Goal: Task Accomplishment & Management: Manage account settings

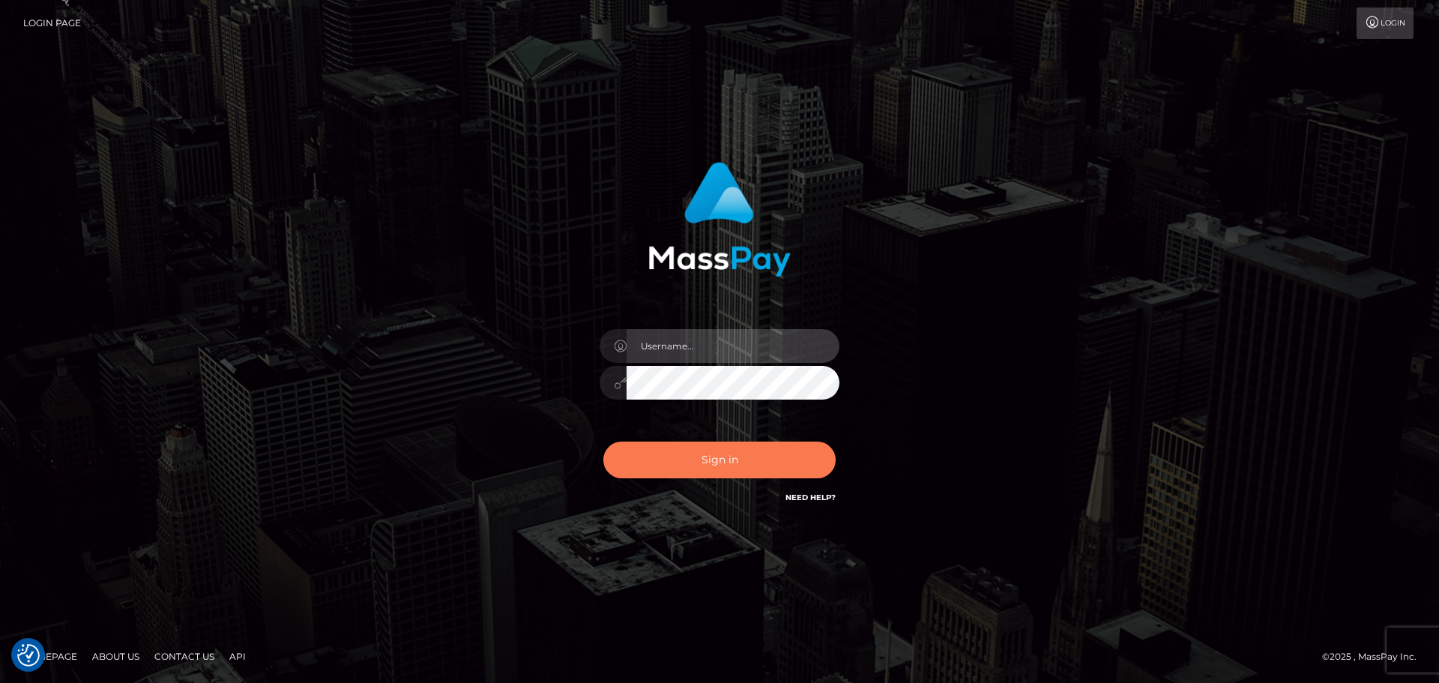
type input "[PERSON_NAME].ACE"
click at [738, 465] on button "Sign in" at bounding box center [719, 459] width 232 height 37
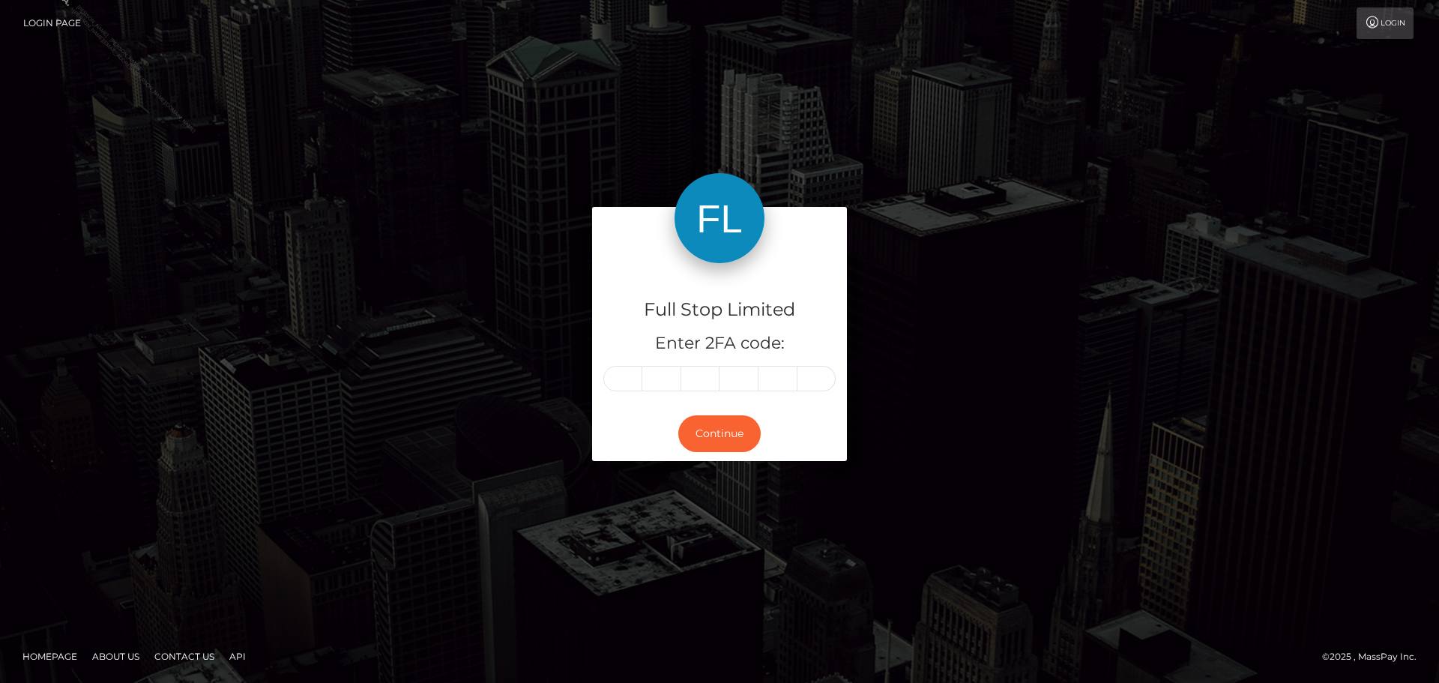
click at [634, 375] on input "text" at bounding box center [622, 378] width 39 height 25
type input "7"
type input "2"
type input "6"
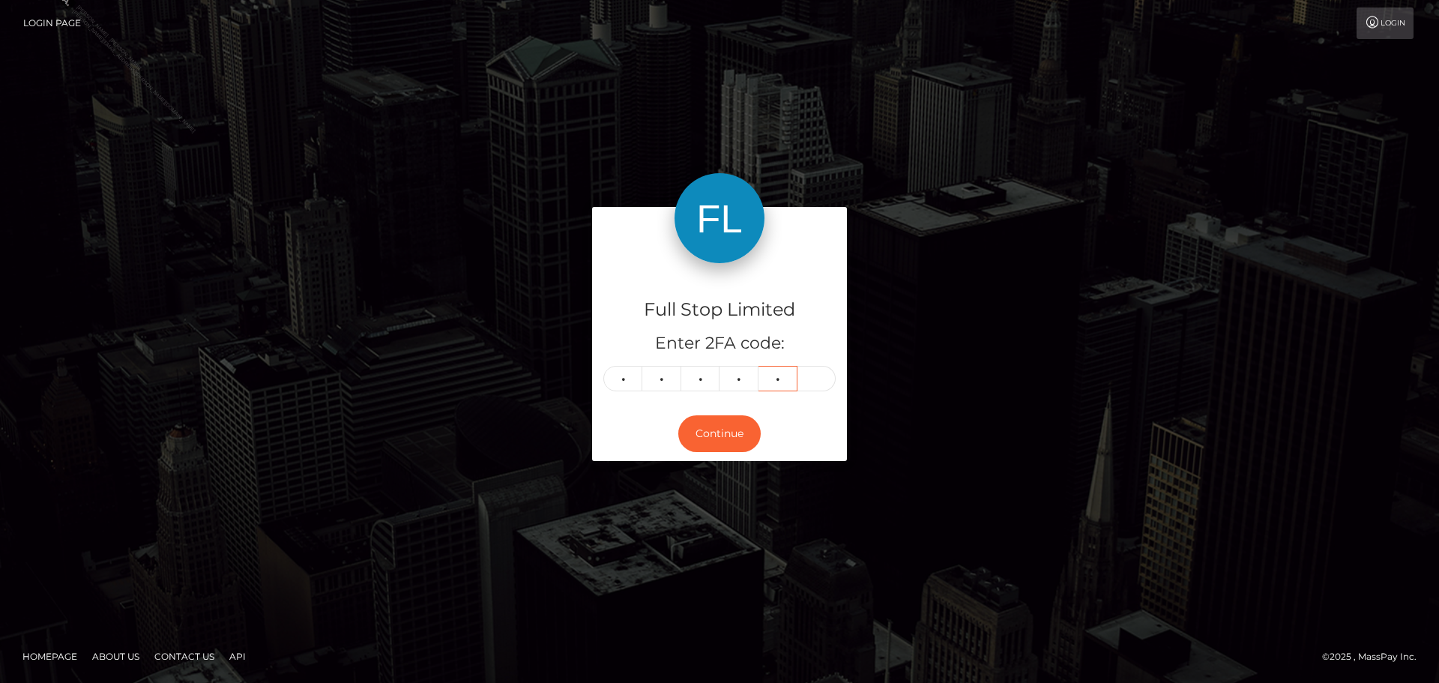
type input "5"
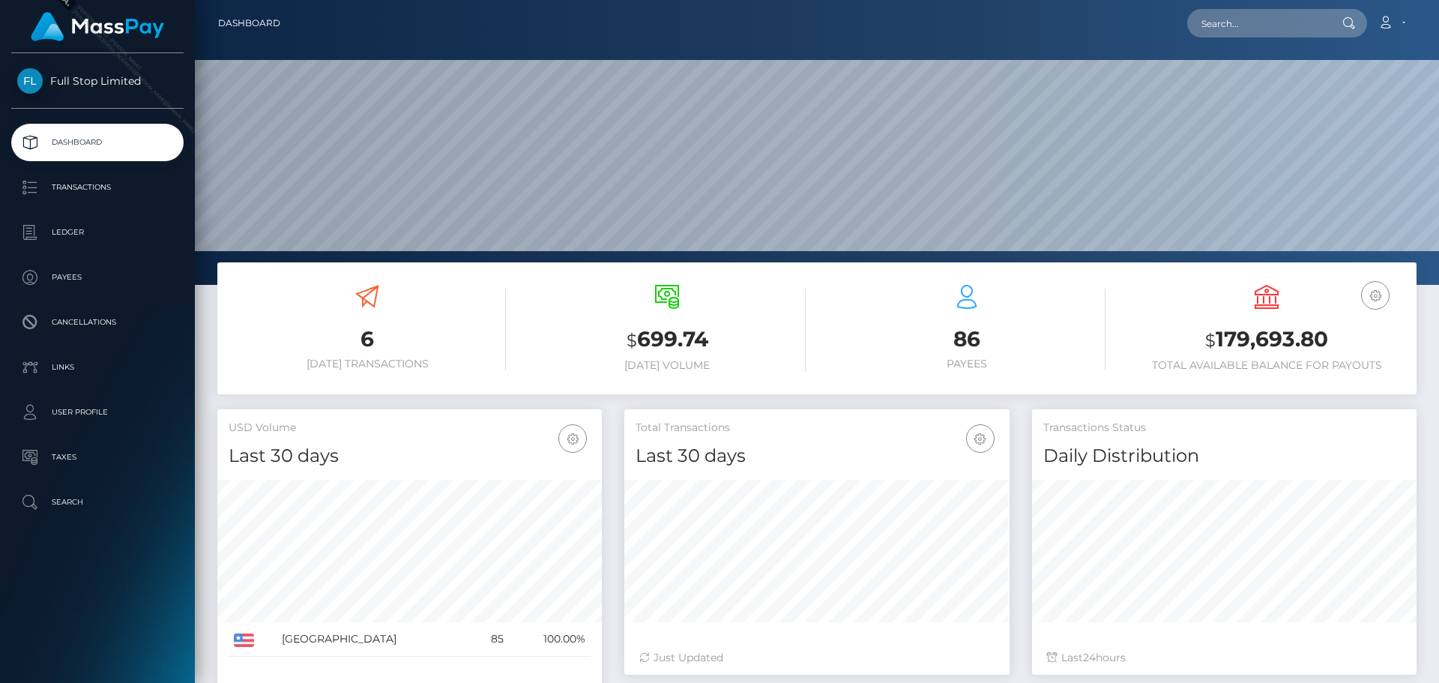
scroll to position [266, 385]
click at [127, 184] on p "Transactions" at bounding box center [97, 187] width 160 height 22
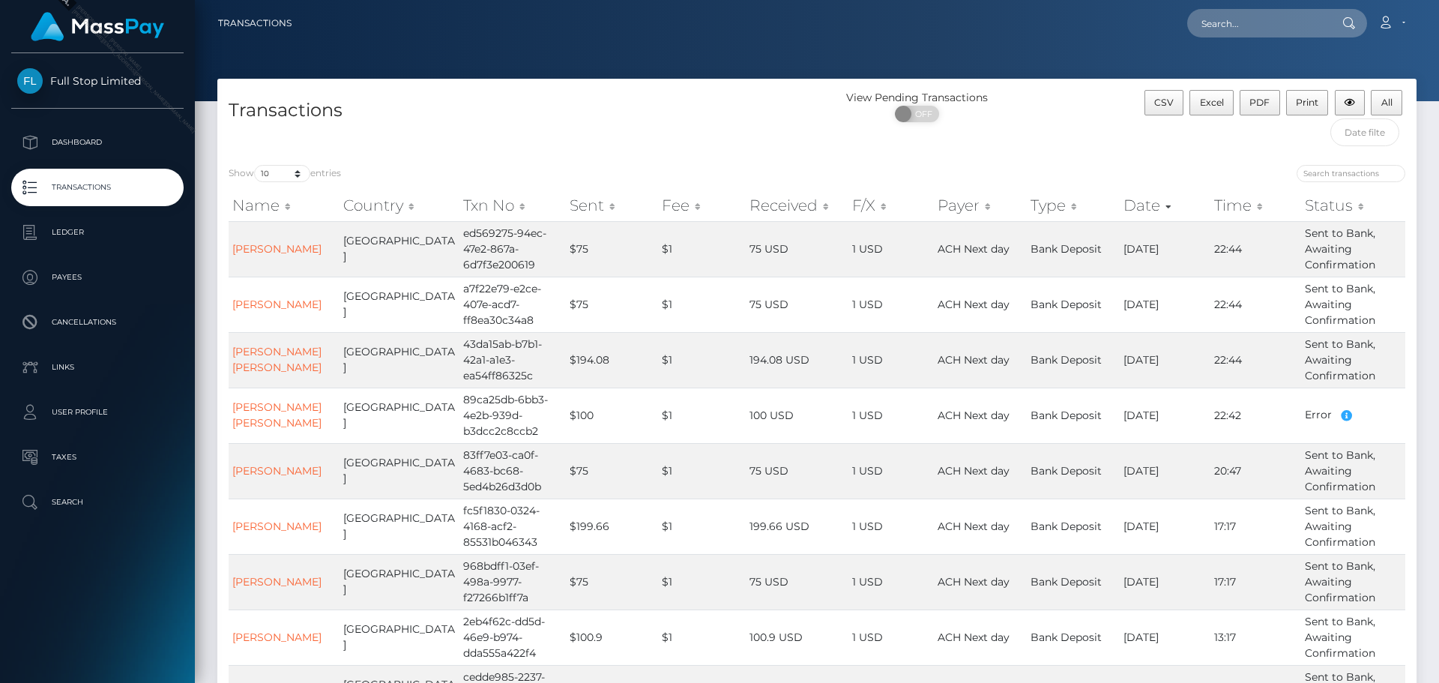
click at [509, 149] on div "Transactions" at bounding box center [517, 122] width 600 height 64
click at [980, 150] on div "View Pending Transactions ON OFF" at bounding box center [967, 122] width 300 height 64
click at [1252, 23] on input "text" at bounding box center [1257, 23] width 141 height 28
paste input "506,400.10"
type input "506,400.10"
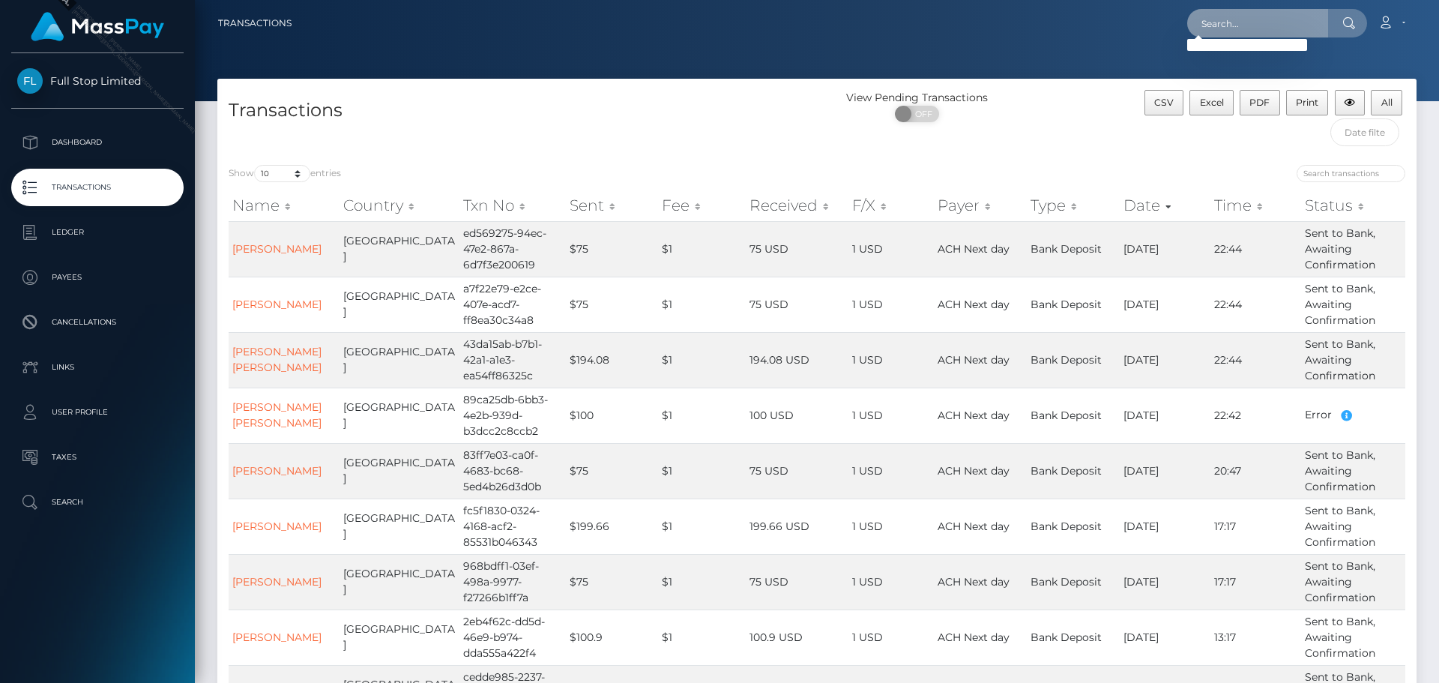
click at [1249, 27] on input "text" at bounding box center [1257, 23] width 141 height 28
paste input "5302"
type input "5302"
click at [610, 143] on div "Transactions" at bounding box center [517, 122] width 600 height 64
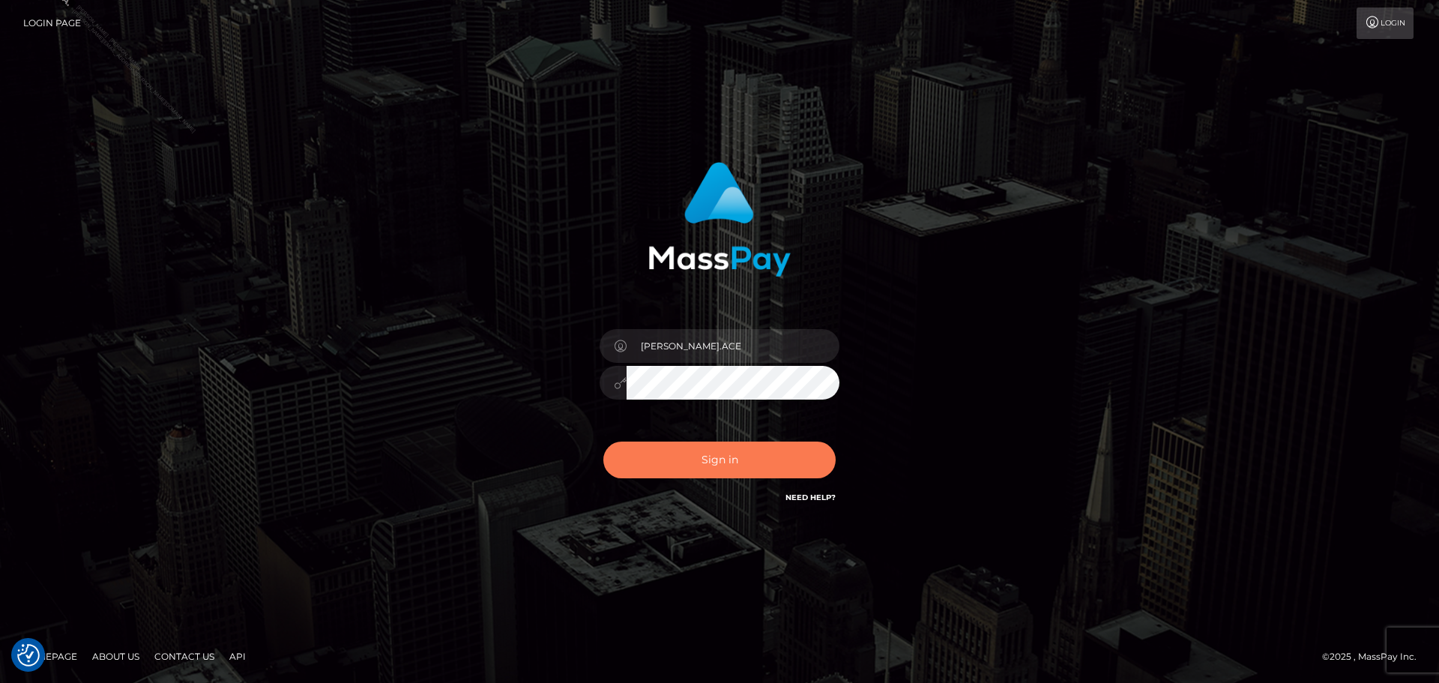
click at [735, 476] on button "Sign in" at bounding box center [719, 459] width 232 height 37
type input "[PERSON_NAME].ACE"
click at [698, 455] on button "Sign in" at bounding box center [719, 459] width 232 height 37
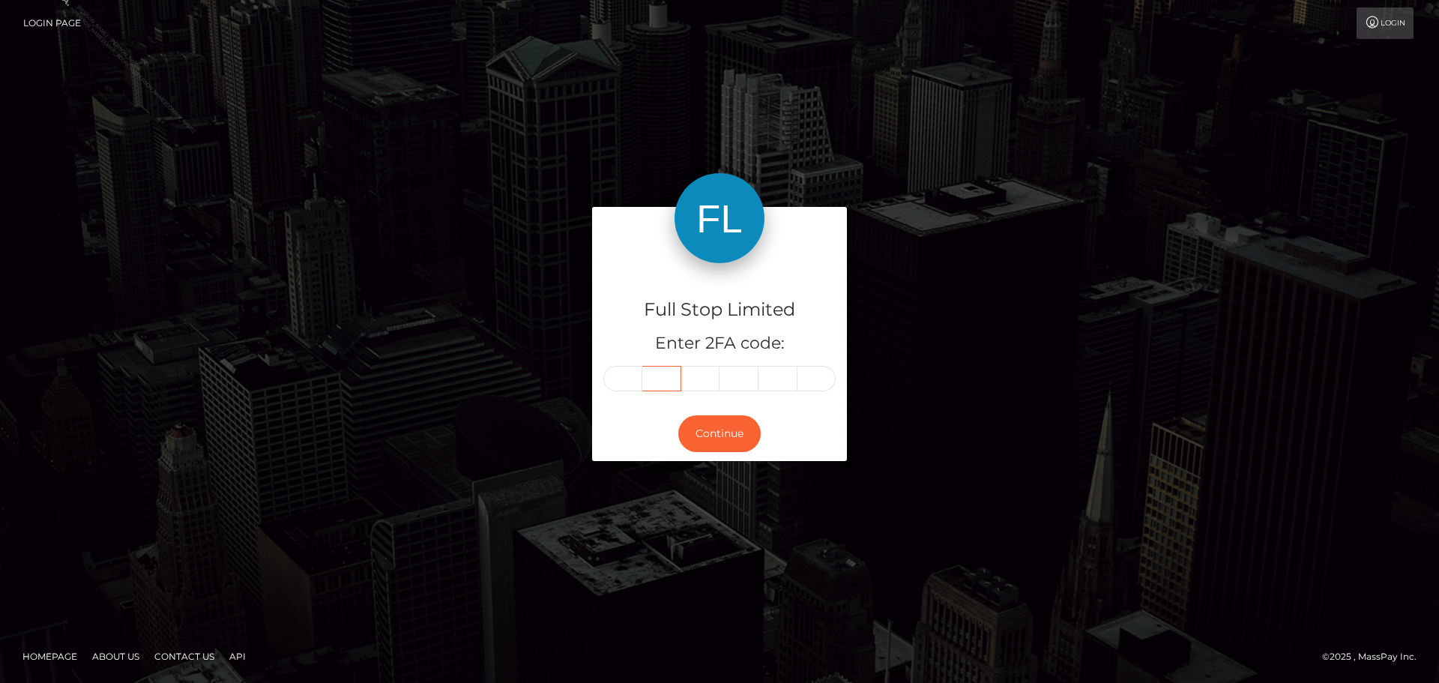
drag, startPoint x: 644, startPoint y: 373, endPoint x: 627, endPoint y: 380, distance: 17.8
click at [643, 375] on input "text" at bounding box center [661, 378] width 39 height 25
type input "5"
type input "7"
type input "5"
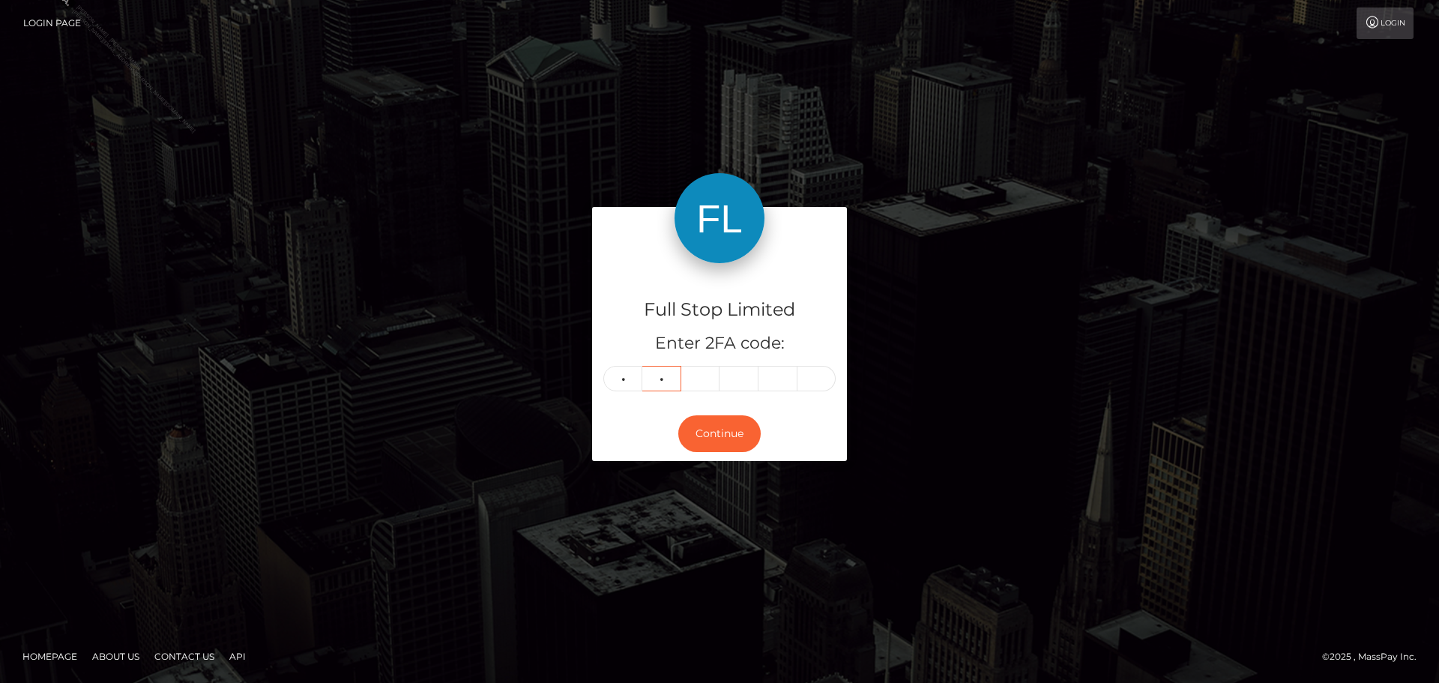
type input "7"
type input "2"
type input "0"
type input "2"
type input "1"
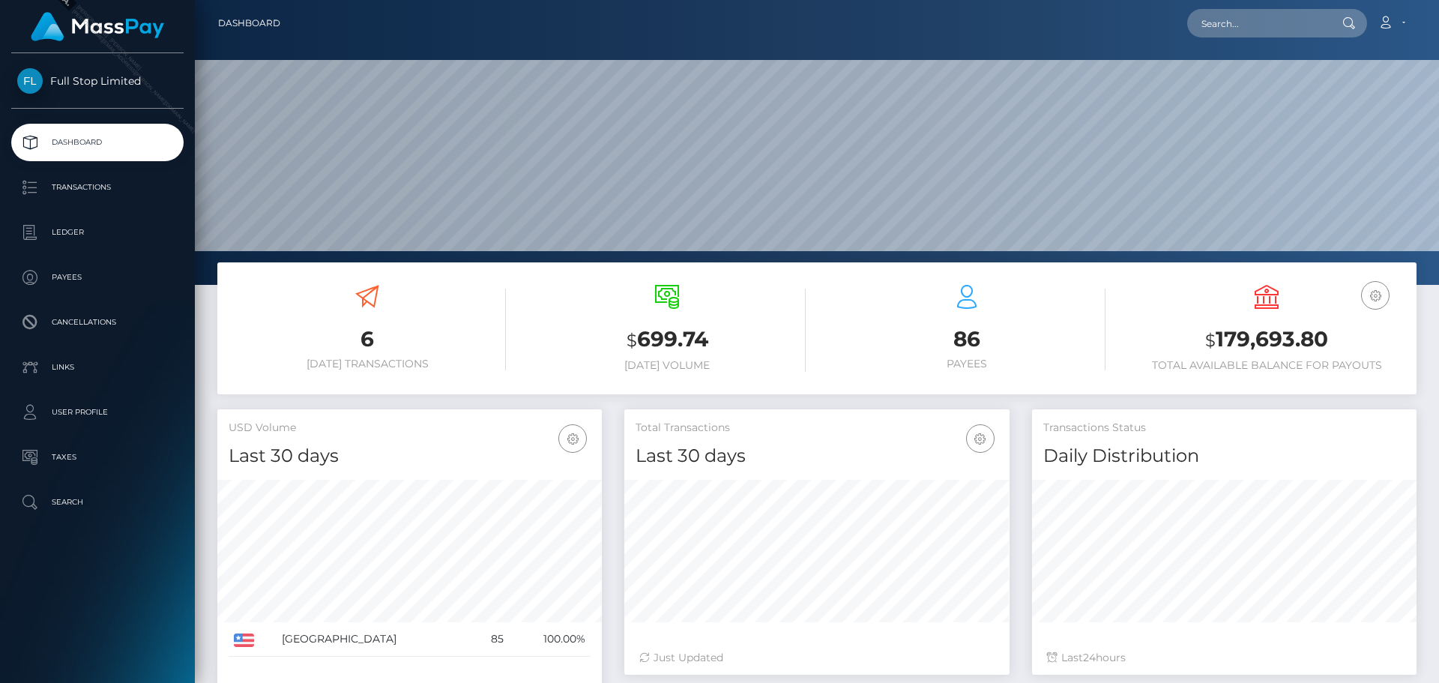
scroll to position [266, 385]
drag, startPoint x: 1219, startPoint y: 338, endPoint x: 1328, endPoint y: 338, distance: 108.7
click at [1328, 338] on h3 "$ 179,693.80" at bounding box center [1266, 339] width 277 height 31
copy h3 "179,693.80"
